Goal: Navigation & Orientation: Find specific page/section

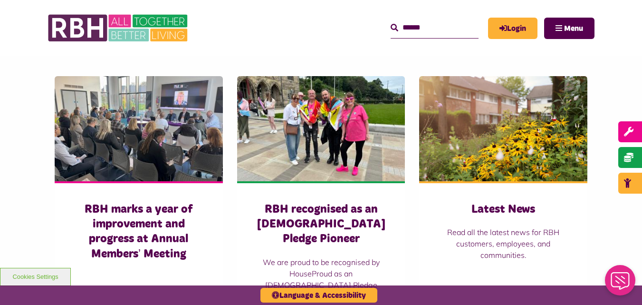
scroll to position [732, 0]
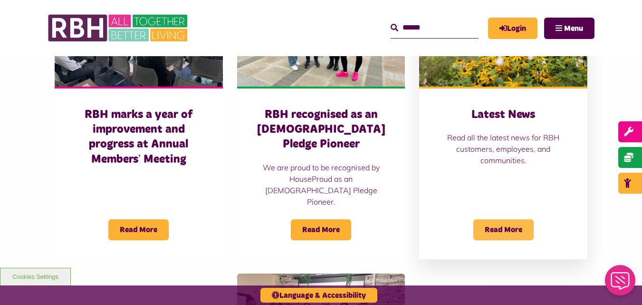
click at [484, 219] on span "Read More" at bounding box center [504, 229] width 60 height 21
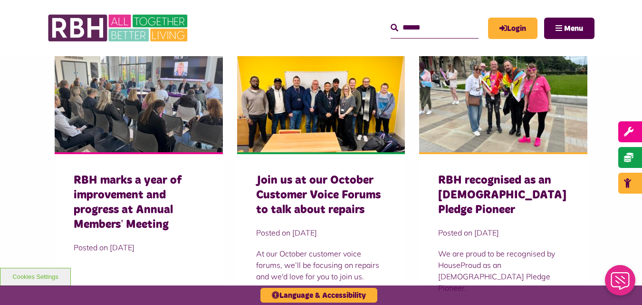
scroll to position [404, 0]
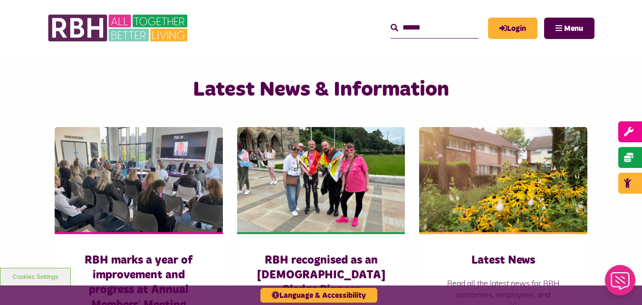
scroll to position [597, 0]
